Goal: Information Seeking & Learning: Find specific fact

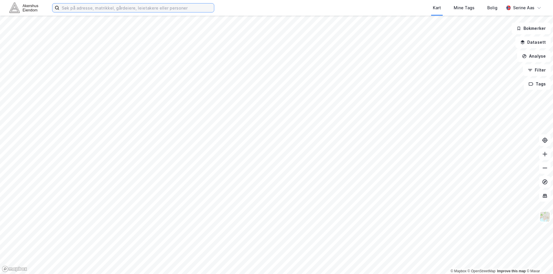
click at [107, 8] on input at bounding box center [136, 7] width 155 height 9
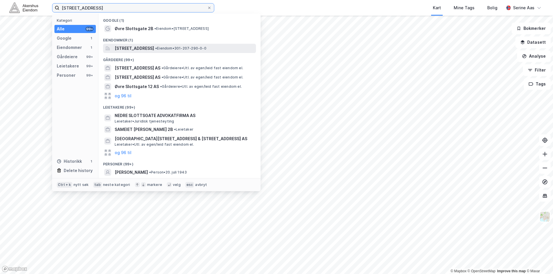
type input "[STREET_ADDRESS]"
click at [134, 47] on span "[STREET_ADDRESS]" at bounding box center [134, 48] width 39 height 7
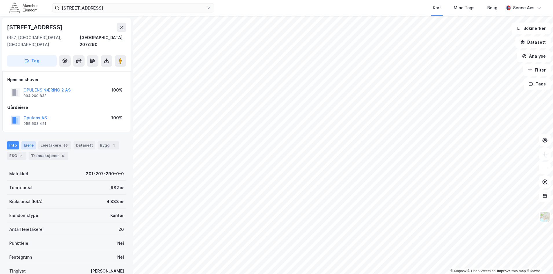
click at [27, 141] on div "Eiere" at bounding box center [28, 145] width 14 height 8
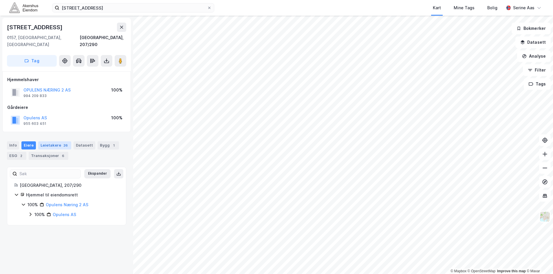
click at [45, 141] on div "Leietakere 26" at bounding box center [54, 145] width 33 height 8
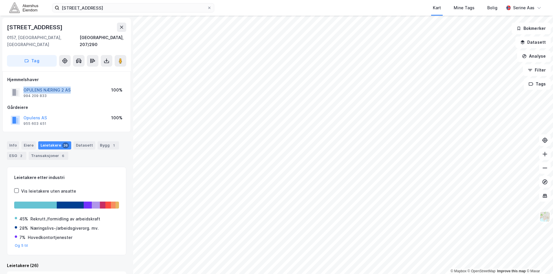
drag, startPoint x: 59, startPoint y: 82, endPoint x: 23, endPoint y: 83, distance: 35.4
click at [23, 85] on div "OPULENS NÆRING 2 AS 994 209 833 100%" at bounding box center [66, 92] width 119 height 14
copy button "OPULENS NÆRING 2 AS"
drag, startPoint x: 43, startPoint y: 89, endPoint x: 24, endPoint y: 88, distance: 18.9
click at [24, 88] on div "OPULENS NÆRING 2 AS 994 209 833" at bounding box center [46, 93] width 47 height 12
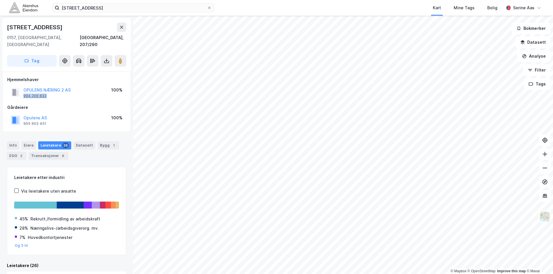
copy div "994 209 833"
